Goal: Task Accomplishment & Management: Manage account settings

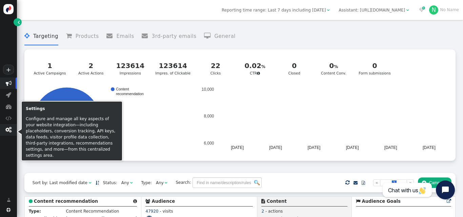
click at [9, 132] on span "" at bounding box center [8, 130] width 6 height 6
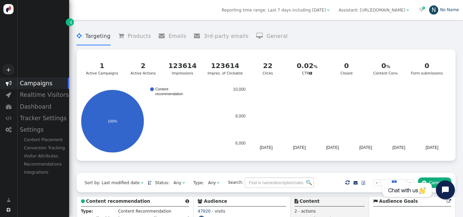
click at [443, 9] on link "N No Name" at bounding box center [444, 9] width 30 height 5
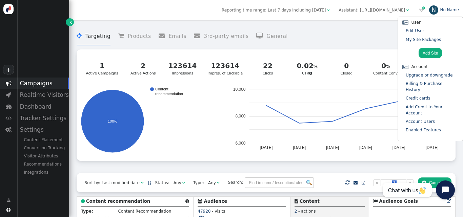
click at [433, 9] on div "N" at bounding box center [433, 9] width 9 height 9
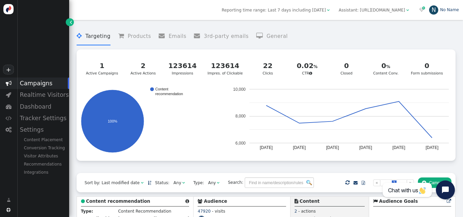
click at [433, 9] on div "N" at bounding box center [433, 9] width 9 height 9
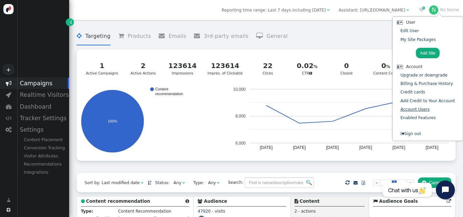
click at [420, 110] on link "Account Users" at bounding box center [414, 109] width 29 height 5
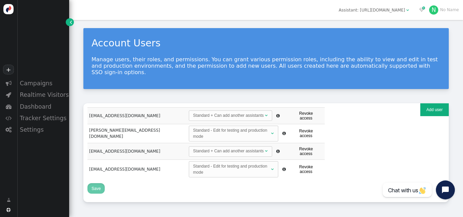
click at [97, 183] on button "Save" at bounding box center [95, 188] width 17 height 11
click at [431, 105] on button "Add user" at bounding box center [434, 109] width 28 height 13
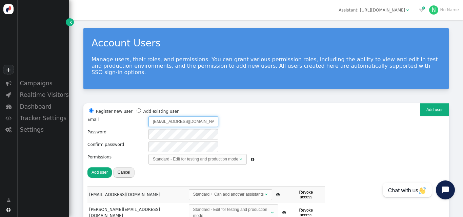
click at [179, 117] on input "[EMAIL_ADDRESS][DOMAIN_NAME]" at bounding box center [183, 122] width 70 height 11
click at [378, 115] on div "Register new user Add existing user Email shorne@mediasourceinc.com Password Co…" at bounding box center [265, 146] width 357 height 79
click at [175, 117] on input "[EMAIL_ADDRESS][DOMAIN_NAME]" at bounding box center [183, 122] width 70 height 11
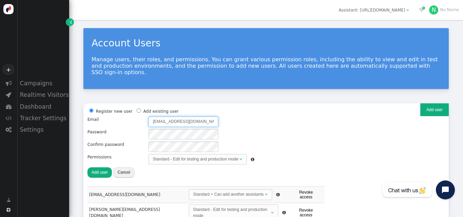
click at [175, 117] on input "[EMAIL_ADDRESS][DOMAIN_NAME]" at bounding box center [183, 122] width 70 height 11
paste input "kdaiuto"
type input "[EMAIL_ADDRESS][DOMAIN_NAME]"
click at [146, 128] on div "Register new user Add existing user Email kdaiuto@mediasourceinc.com Password C…" at bounding box center [170, 142] width 167 height 71
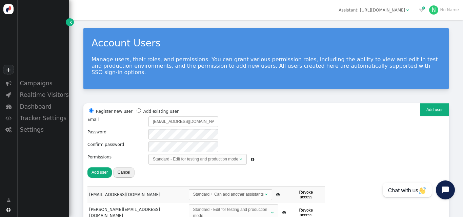
click at [92, 170] on button "Add user" at bounding box center [99, 172] width 24 height 11
